Goal: Obtain resource: Obtain resource

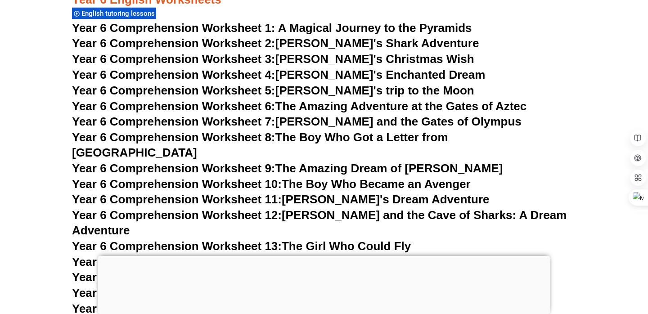
scroll to position [4914, 0]
click at [362, 178] on link "Year 6 Comprehension Worksheet 10: The Boy Who Became an Avenger" at bounding box center [271, 184] width 399 height 13
click at [322, 256] on div at bounding box center [324, 256] width 452 height 0
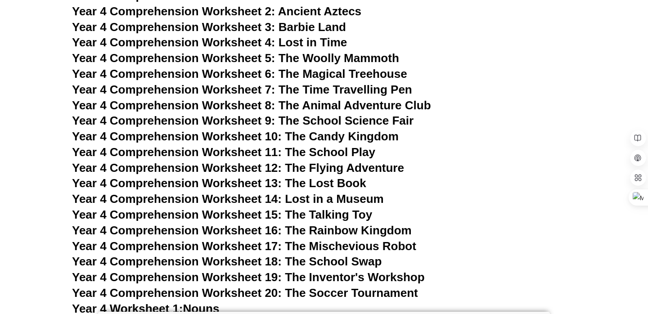
scroll to position [3609, 0]
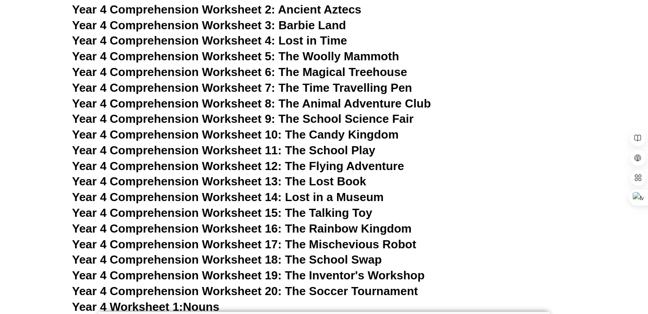
click at [266, 6] on span "Year 4 Comprehension Worksheet 2: Ancient Aztecs" at bounding box center [216, 9] width 289 height 13
click at [313, 7] on span "Year 4 Comprehension Worksheet 2: Ancient Aztecs" at bounding box center [216, 9] width 289 height 13
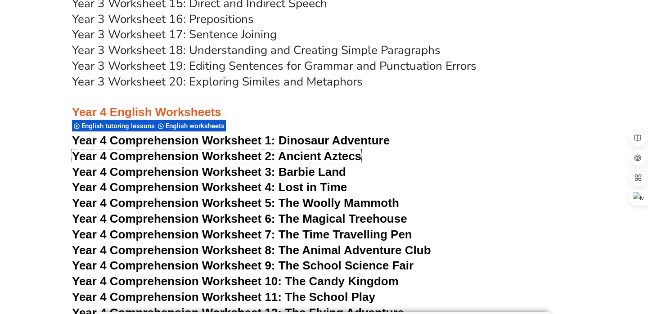
scroll to position [3463, 0]
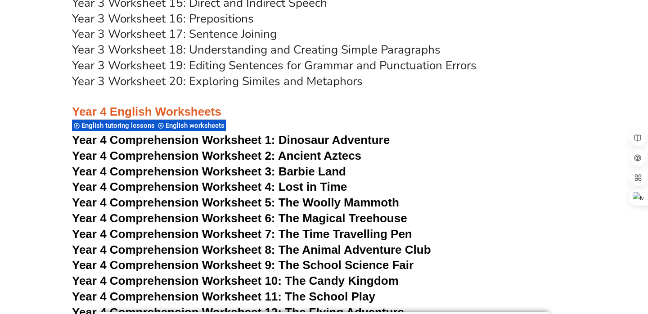
click at [279, 154] on span "Year 4 Comprehension Worksheet 2: Ancient Aztecs" at bounding box center [216, 155] width 289 height 13
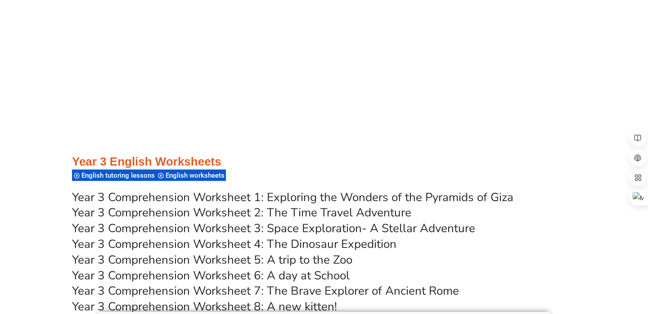
scroll to position [2736, 0]
click at [406, 213] on link "Year 3 Comprehension Worksheet 2: The Time Travel Adventure" at bounding box center [241, 212] width 339 height 16
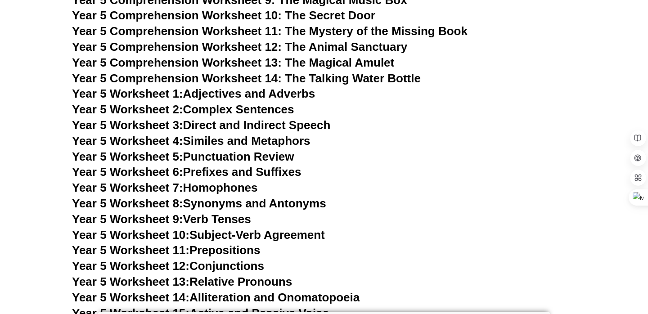
scroll to position [4356, 0]
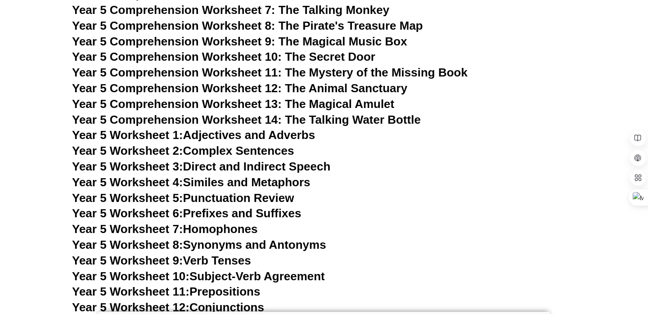
click at [479, 35] on h3 "Year 5 Comprehension Worksheet 9: The Magical Music Box" at bounding box center [324, 41] width 504 height 15
